Goal: Task Accomplishment & Management: Use online tool/utility

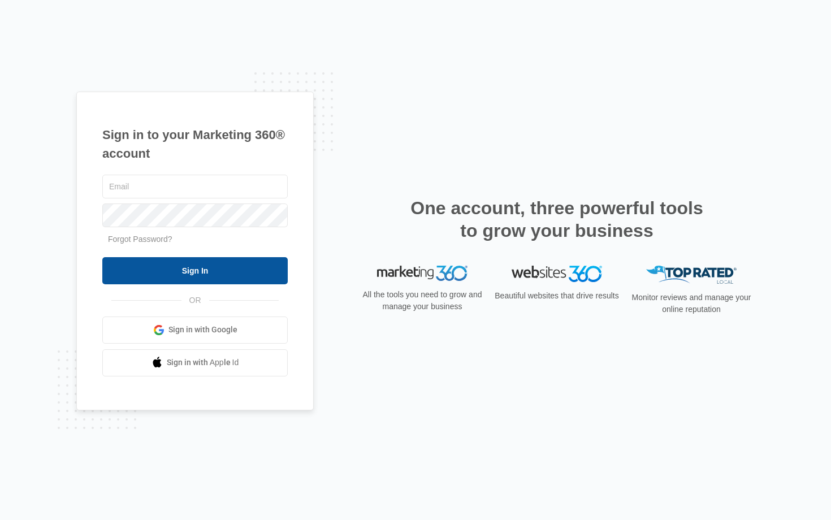
type input "[EMAIL_ADDRESS][DOMAIN_NAME]"
click at [161, 274] on input "Sign In" at bounding box center [195, 270] width 186 height 27
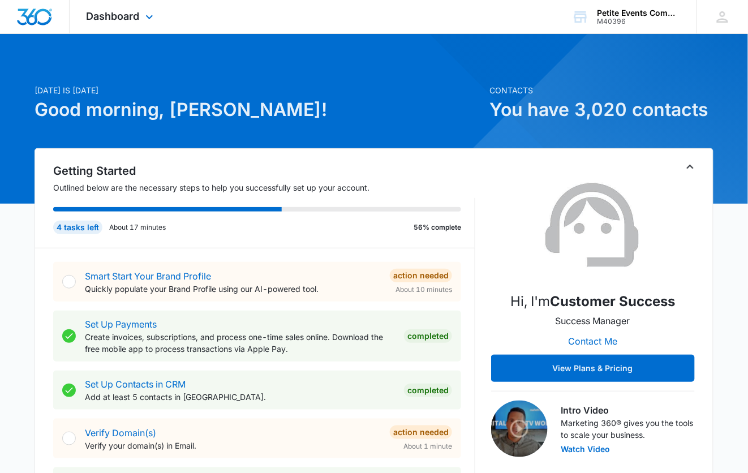
click at [131, 7] on div "Dashboard Apps Reputation Websites Forms CRM Email Social Content Ads Intellige…" at bounding box center [122, 16] width 104 height 33
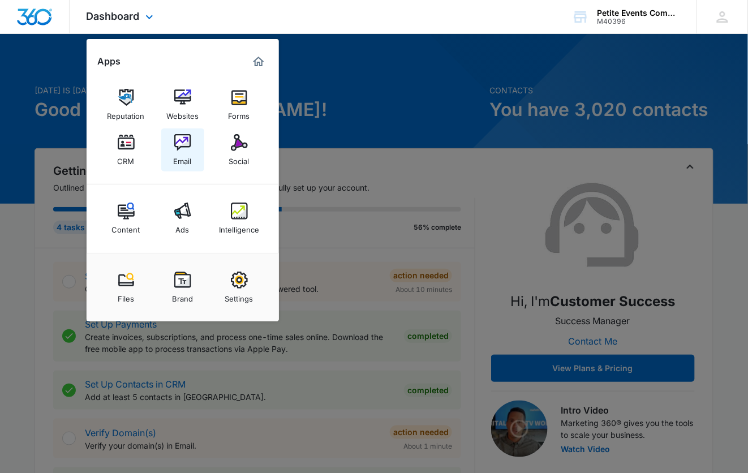
click at [191, 138] on link "Email" at bounding box center [182, 149] width 43 height 43
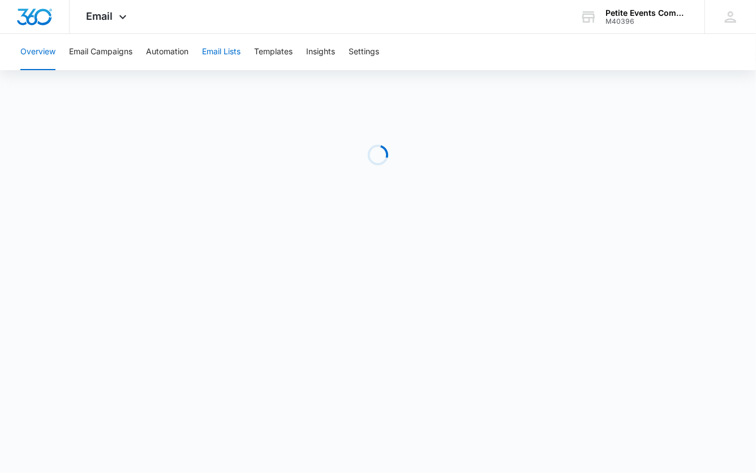
click at [226, 34] on button "Email Lists" at bounding box center [221, 52] width 38 height 36
click at [219, 49] on button "Email Lists" at bounding box center [221, 52] width 38 height 36
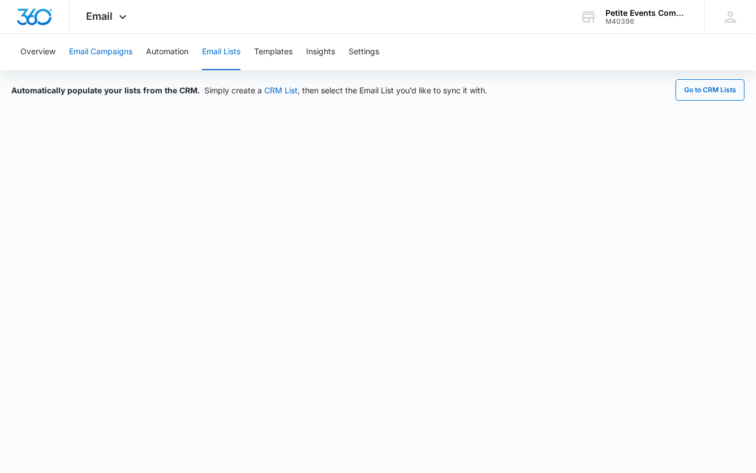
click at [122, 53] on button "Email Campaigns" at bounding box center [100, 52] width 63 height 36
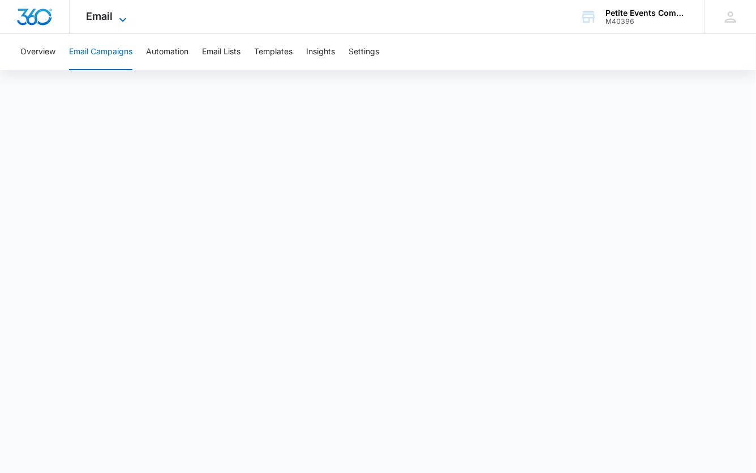
click at [106, 16] on span "Email" at bounding box center [100, 16] width 27 height 12
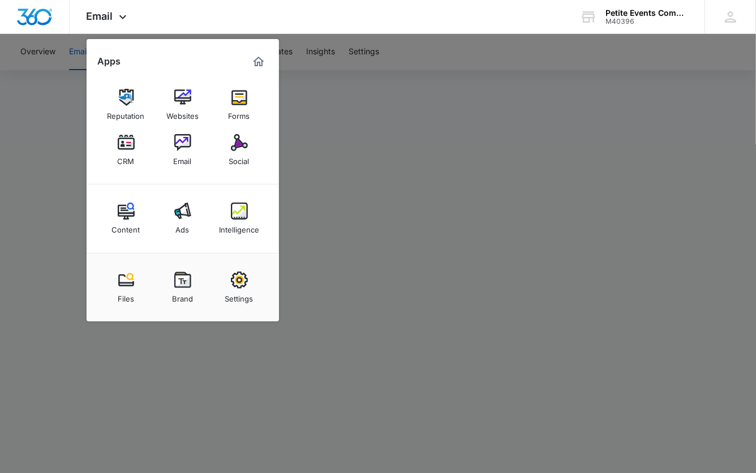
click at [385, 96] on div at bounding box center [378, 236] width 756 height 473
